Goal: Browse casually: Explore the website without a specific task or goal

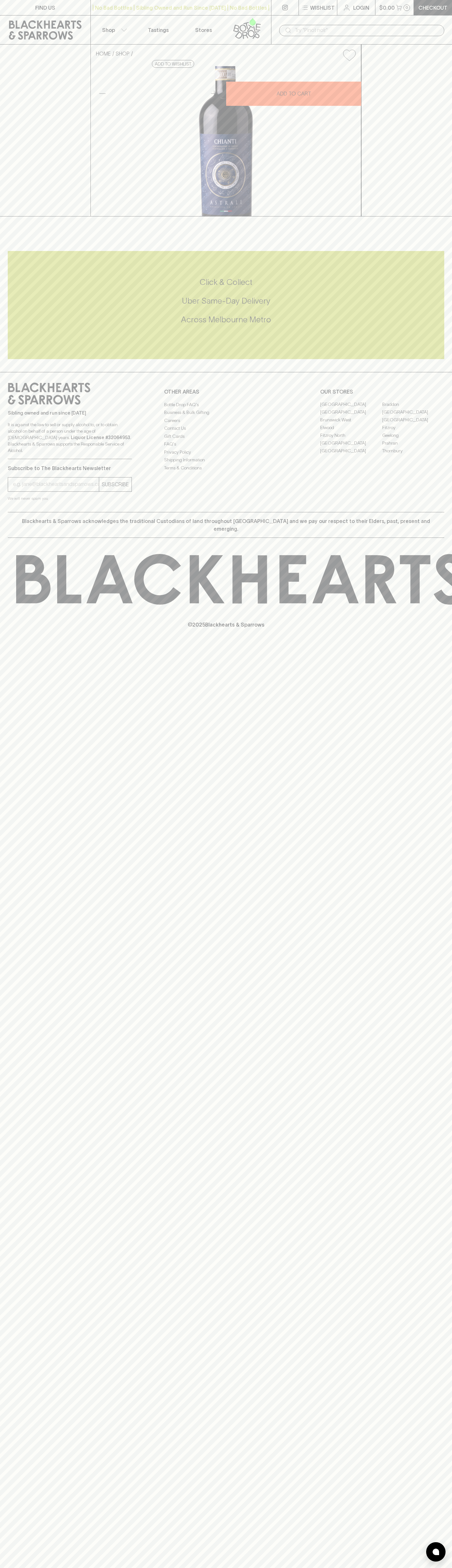
click at [232, 17] on link at bounding box center [249, 29] width 45 height 29
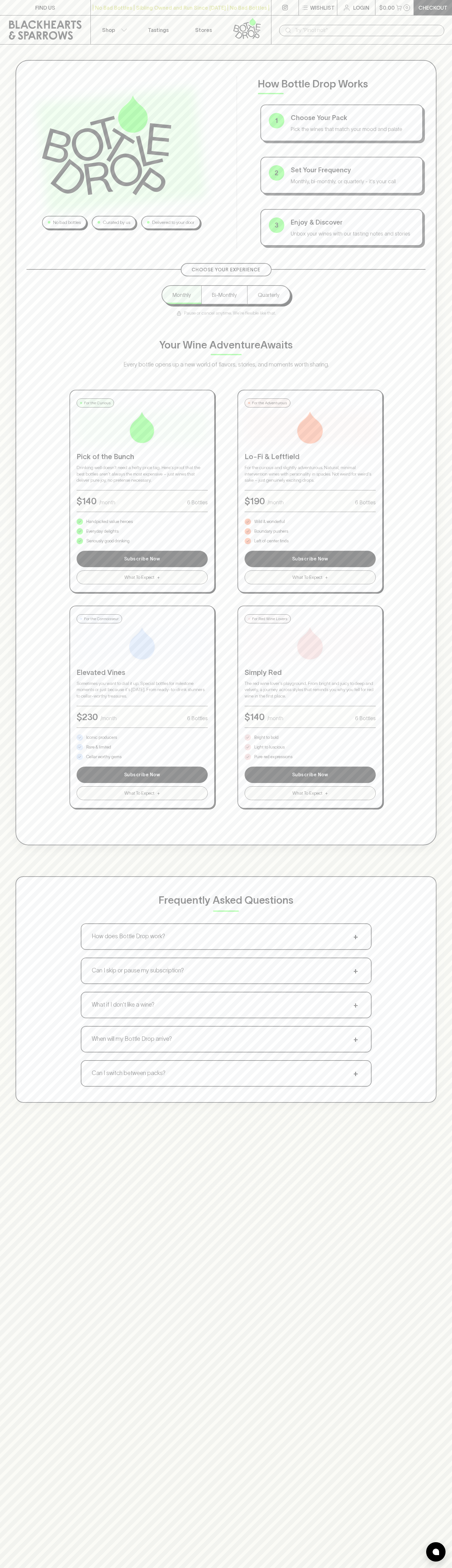
click at [267, 1567] on html "FIND US | No Bad Bottles | Sibling Owned and Run Since [DATE] | No Bad Bottles …" at bounding box center [226, 1013] width 452 height 2027
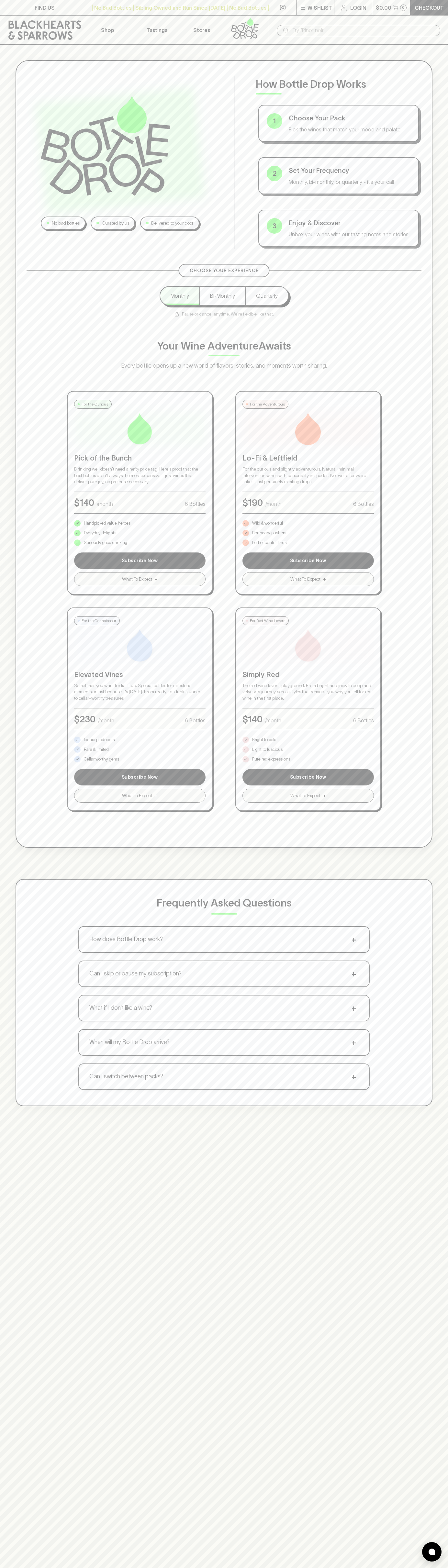
click at [26, 1219] on div "No bad bottles Curated by us Delivered to your door How Bottle Drop Works 1 Cho…" at bounding box center [224, 829] width 448 height 1568
